Goal: Complete application form

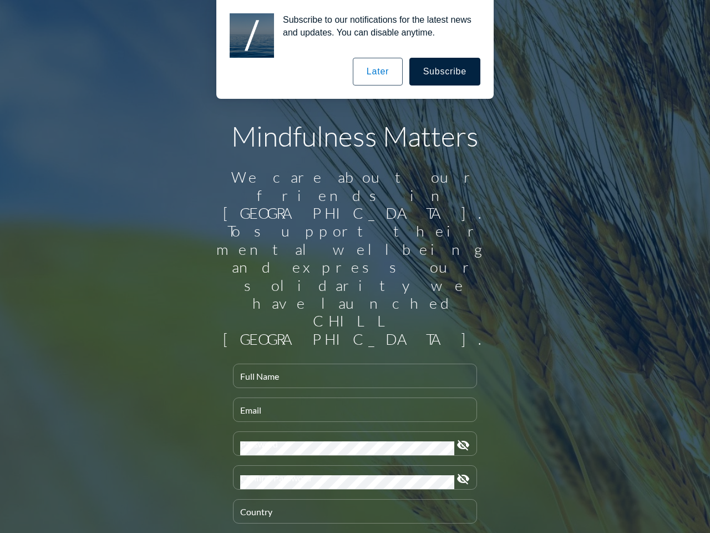
click at [351, 374] on input "Full Name" at bounding box center [355, 381] width 230 height 14
click at [351, 407] on input "Email" at bounding box center [355, 414] width 230 height 14
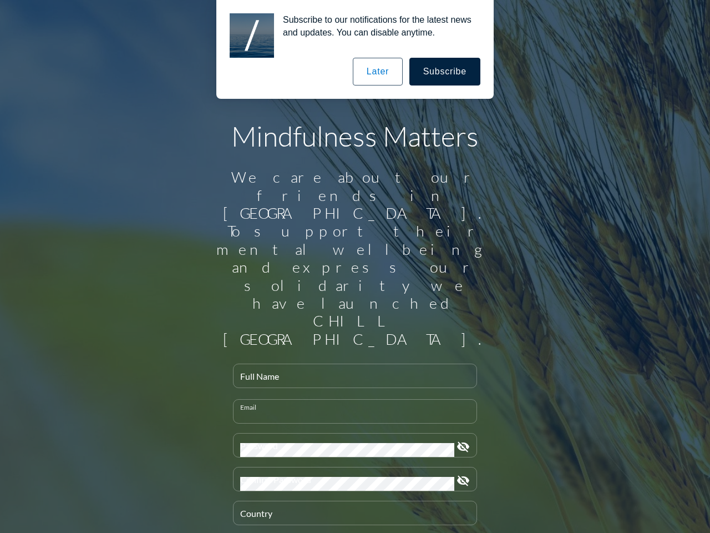
click at [351, 433] on div "Password" at bounding box center [347, 444] width 214 height 23
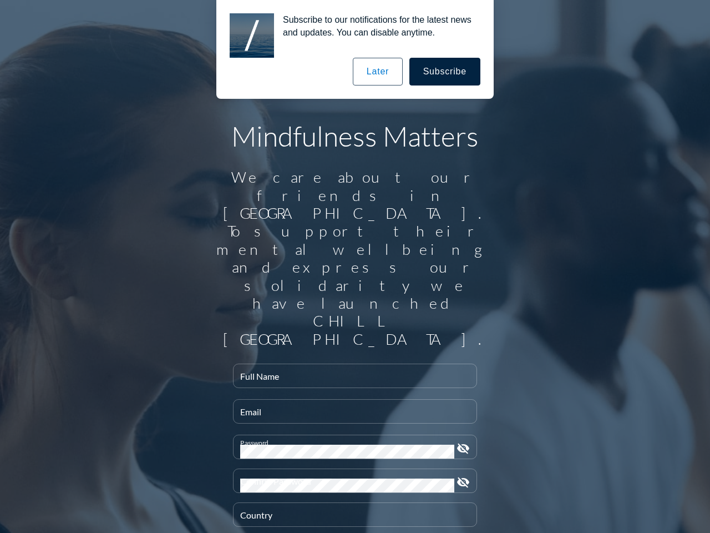
click at [459, 442] on icon "visibility_off" at bounding box center [463, 448] width 13 height 13
click at [351, 469] on div "Confirm Password" at bounding box center [347, 480] width 214 height 23
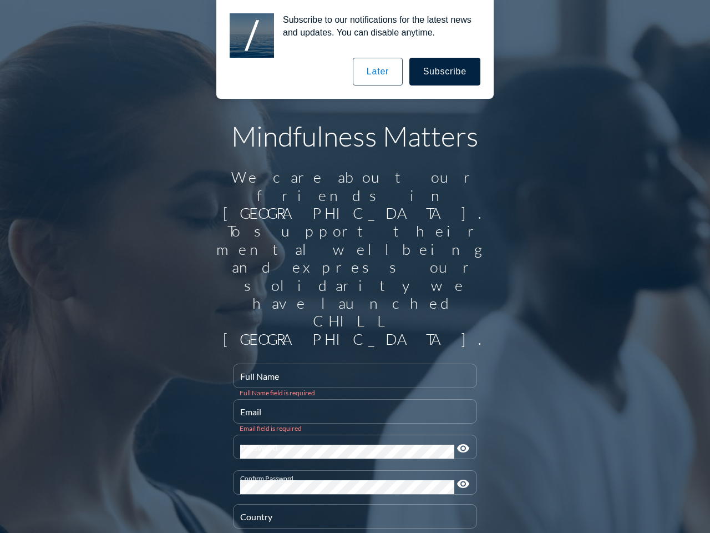
click at [459, 477] on icon "visibility" at bounding box center [463, 483] width 13 height 13
click at [351, 505] on div "Country" at bounding box center [355, 516] width 230 height 23
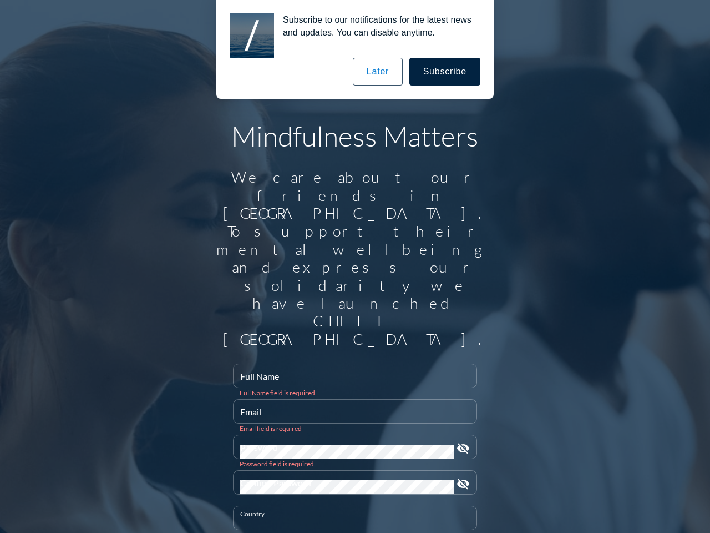
click at [446, 72] on button "Subscribe" at bounding box center [445, 72] width 71 height 28
